Goal: Complete application form

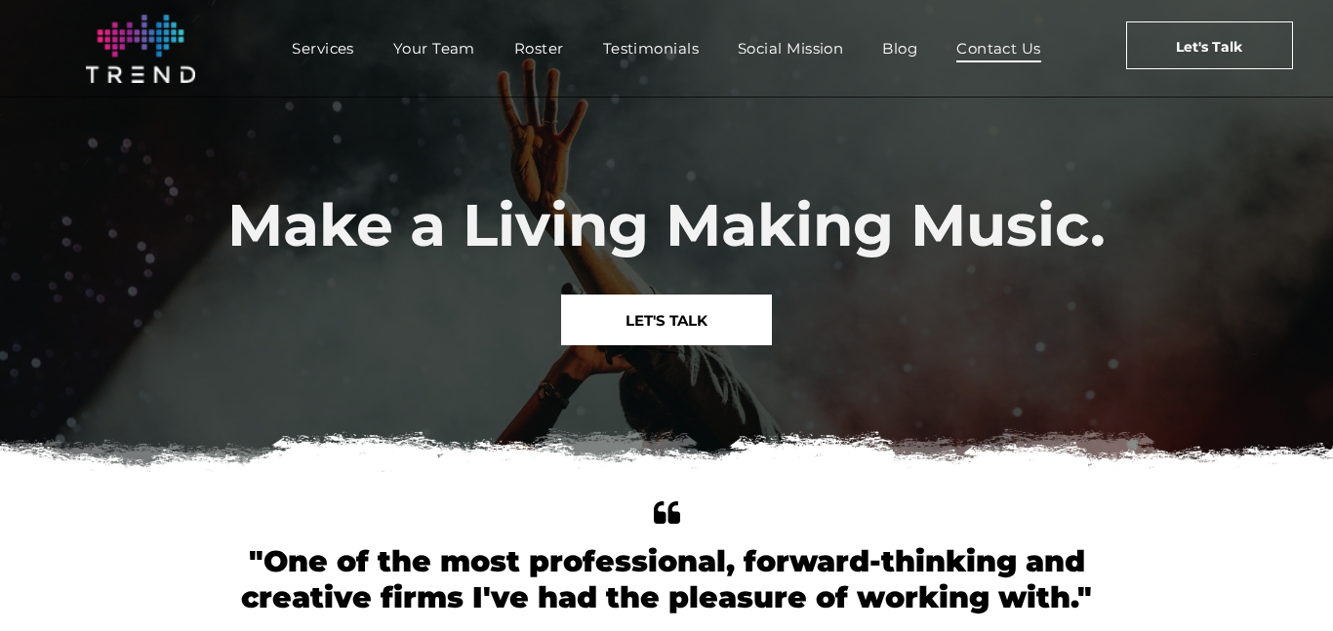
click at [1020, 45] on span "Contact Us" at bounding box center [998, 48] width 85 height 28
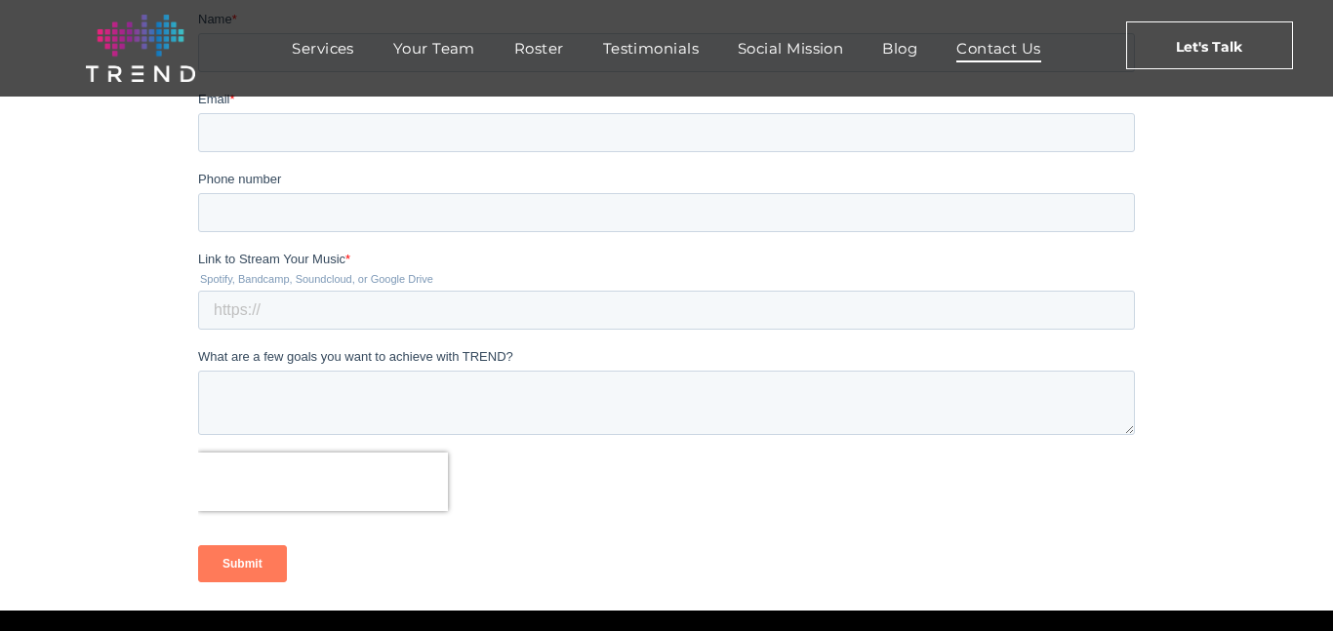
scroll to position [375, 0]
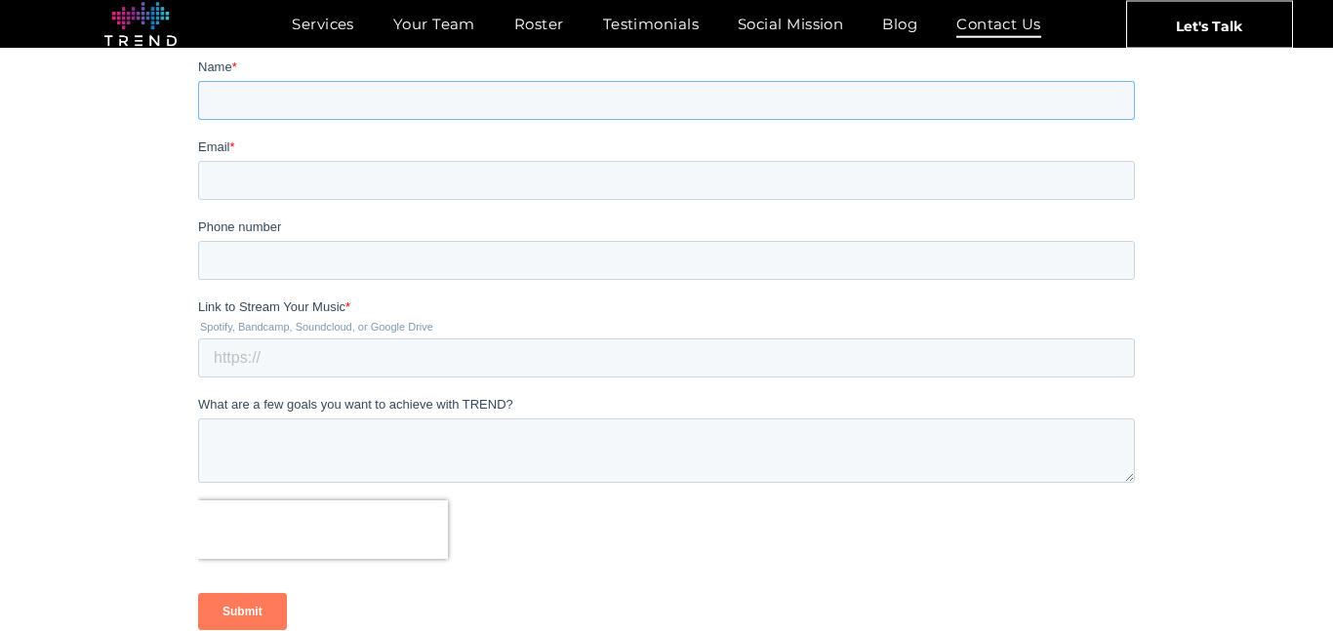
click at [363, 90] on input "Name *" at bounding box center [666, 100] width 937 height 39
type input "Dalaina"
click at [359, 173] on input "Email *" at bounding box center [666, 180] width 937 height 39
type input "[EMAIL_ADDRESS][DOMAIN_NAME]"
click at [256, 247] on input "Phone number" at bounding box center [666, 260] width 937 height 39
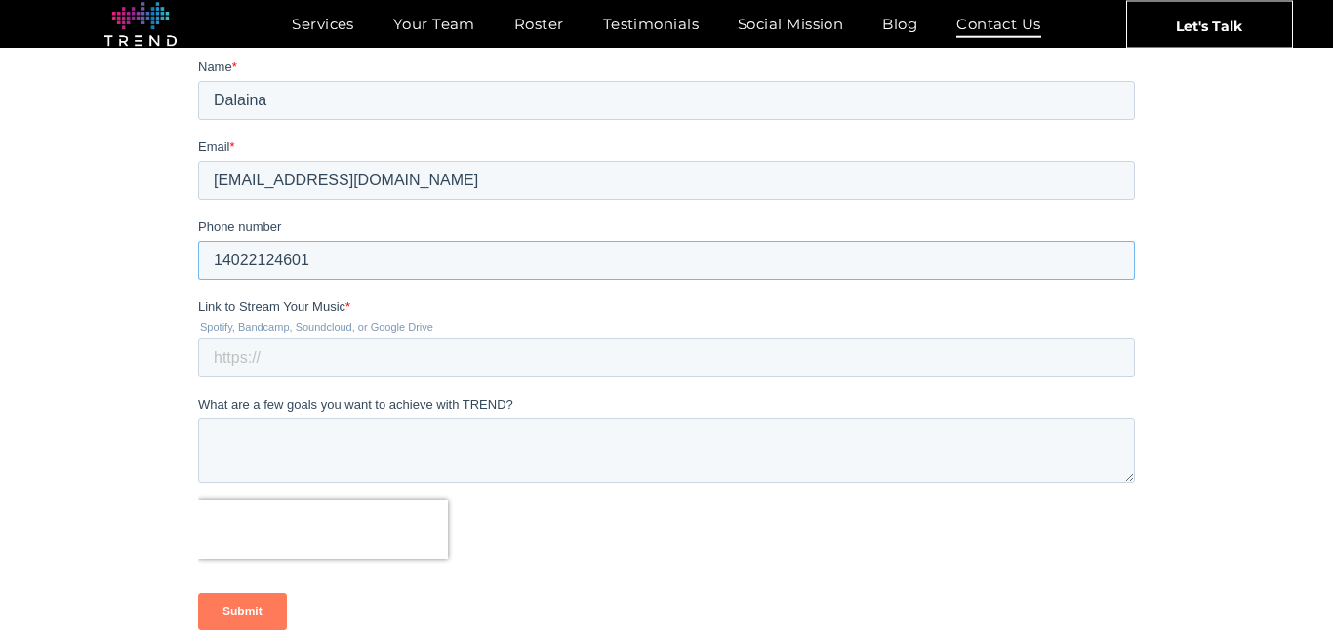
click at [337, 274] on input "14022124601" at bounding box center [666, 260] width 937 height 39
type input "1"
type input "402-212-4601"
click at [320, 354] on input "Link to Stream Your Music *" at bounding box center [666, 358] width 937 height 39
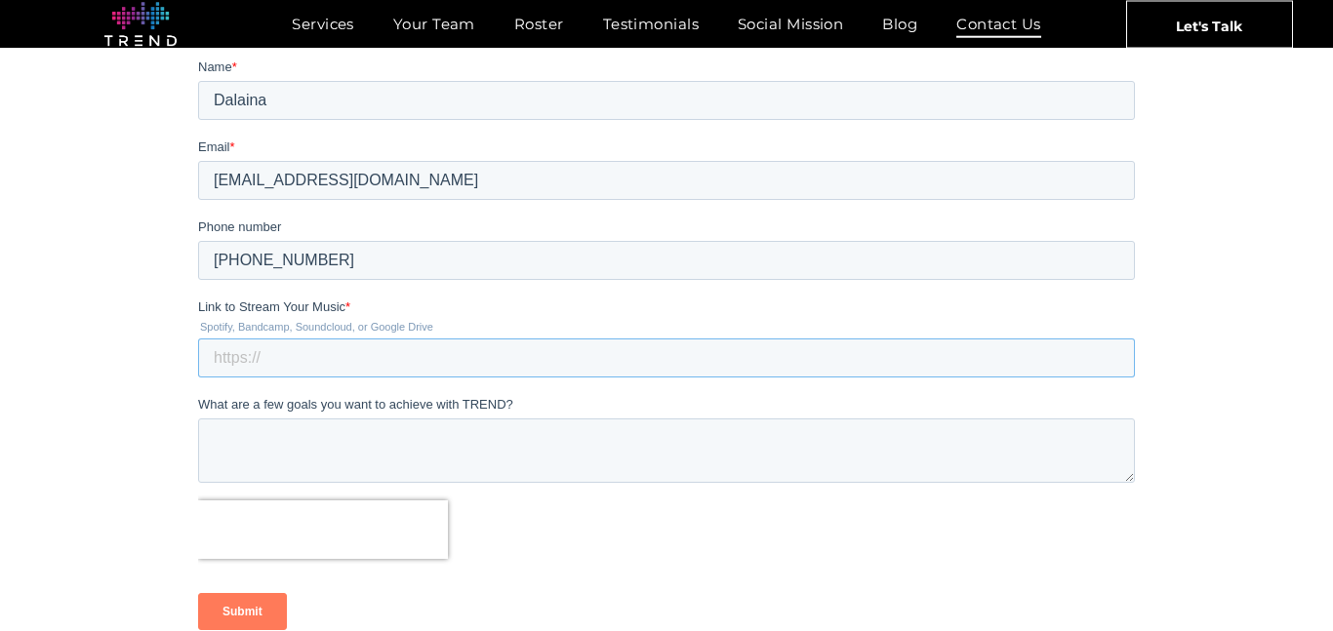
click at [354, 360] on input "Link to Stream Your Music *" at bounding box center [666, 358] width 937 height 39
